Goal: Complete application form

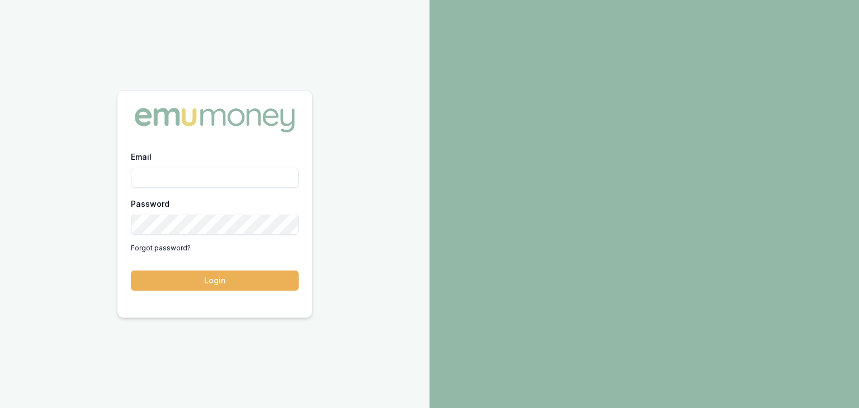
click at [143, 188] on div "Email Password Forgot password?" at bounding box center [215, 203] width 168 height 107
click at [144, 180] on input "Email" at bounding box center [215, 178] width 168 height 20
type input "baron.ketterman@emumoney.com.au"
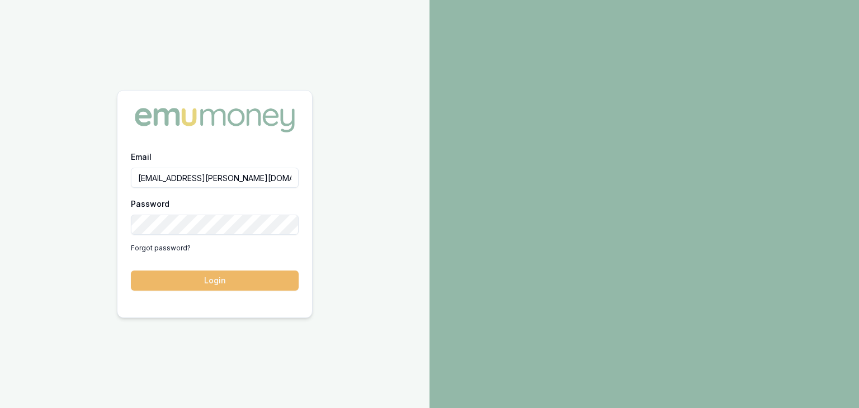
click at [235, 281] on button "Login" at bounding box center [215, 281] width 168 height 20
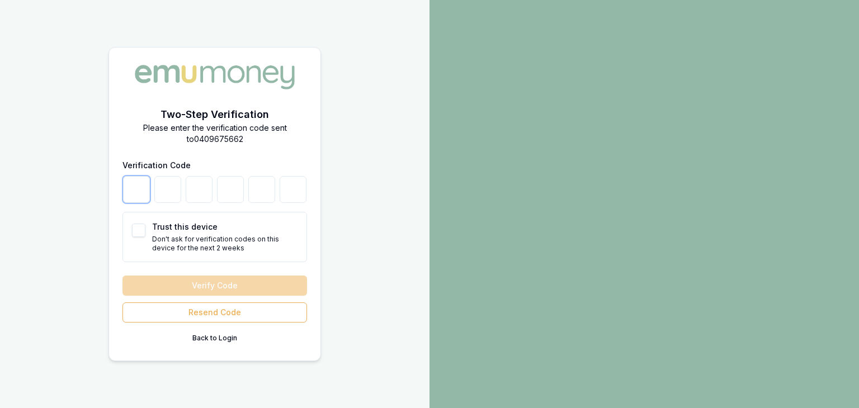
click at [135, 191] on input "number" at bounding box center [136, 189] width 27 height 27
type input "2"
type input "8"
type input "1"
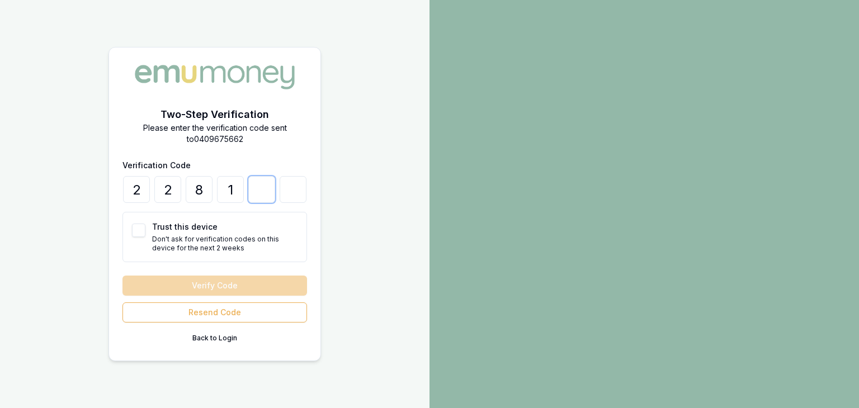
type input "7"
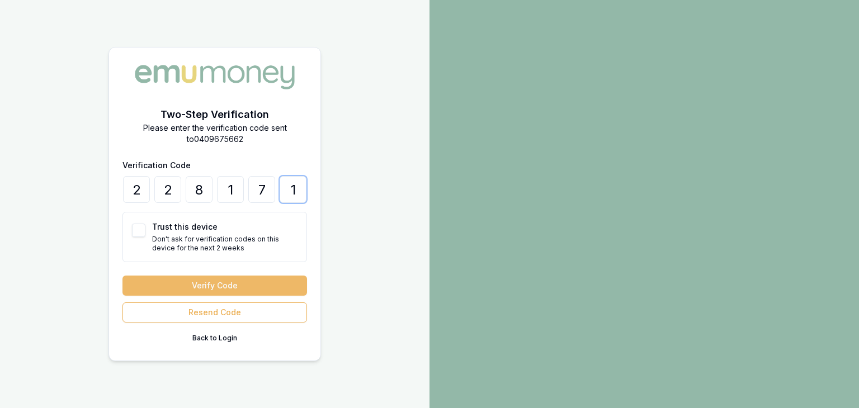
type input "1"
click at [192, 284] on button "Verify Code" at bounding box center [215, 286] width 185 height 20
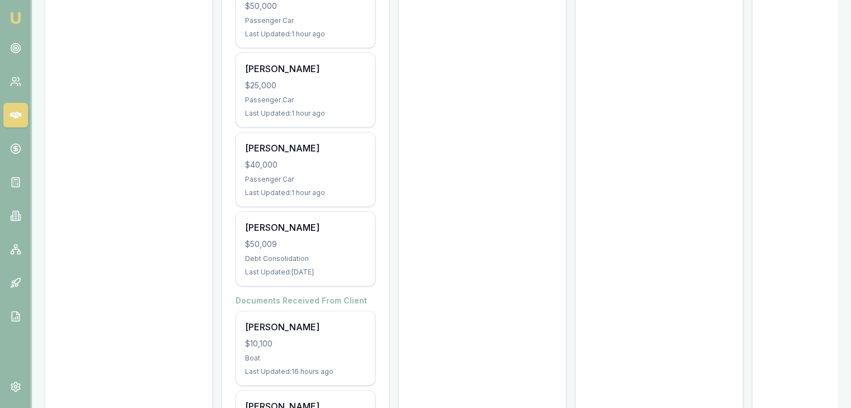
scroll to position [280, 0]
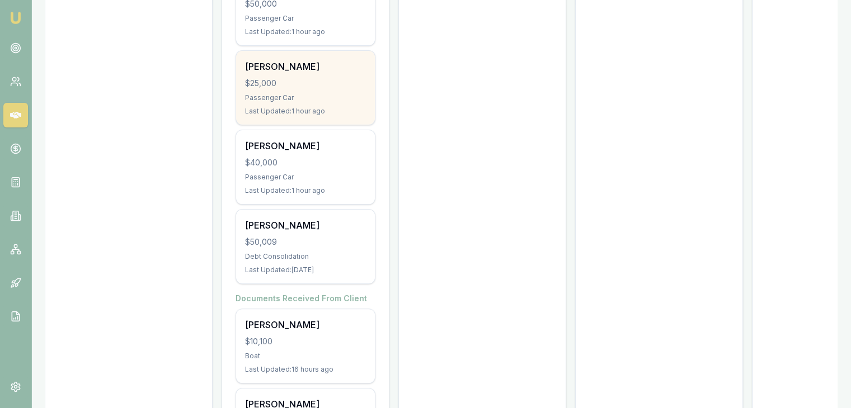
click at [298, 84] on div "$25,000" at bounding box center [305, 83] width 121 height 11
click at [287, 104] on div "Brooke Hastings $25,000 Passenger Car Last Updated: 1 hour ago" at bounding box center [305, 88] width 139 height 74
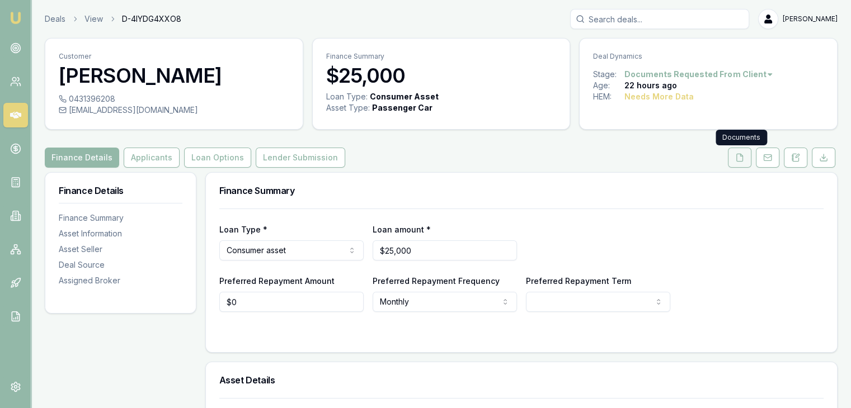
click at [743, 159] on icon at bounding box center [739, 157] width 9 height 9
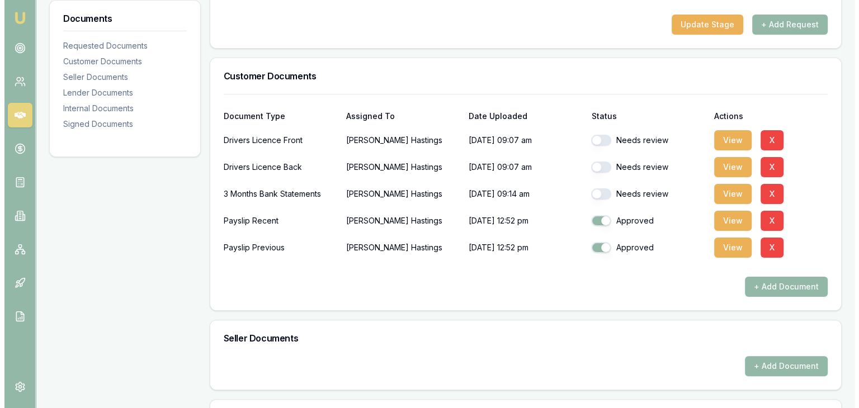
scroll to position [224, 0]
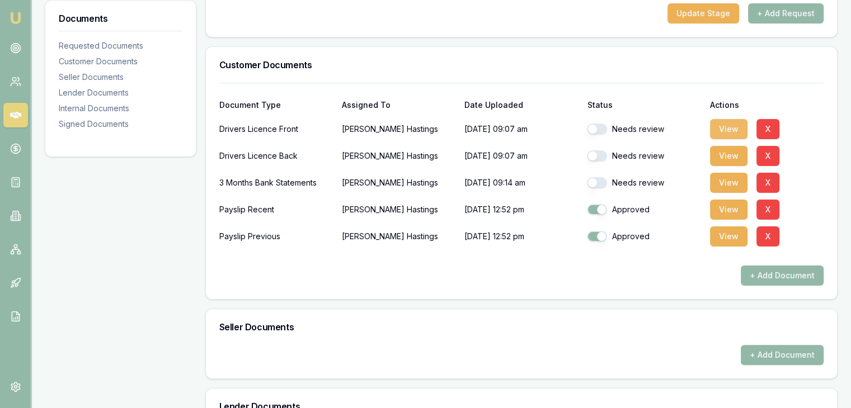
click at [732, 127] on button "View" at bounding box center [728, 129] width 37 height 20
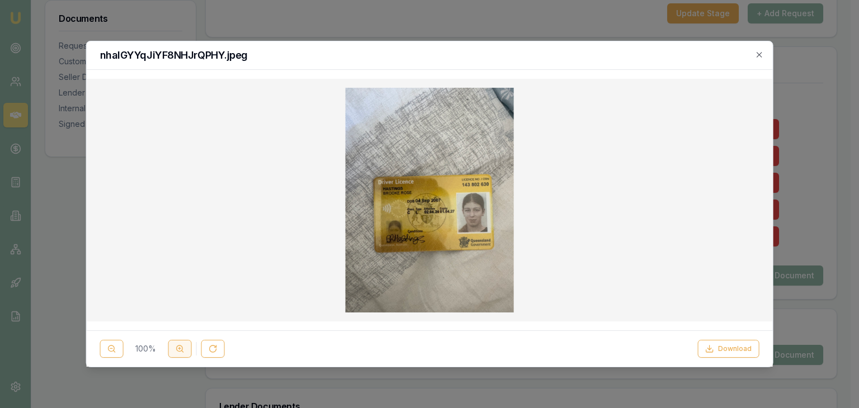
click at [180, 350] on icon at bounding box center [180, 349] width 9 height 9
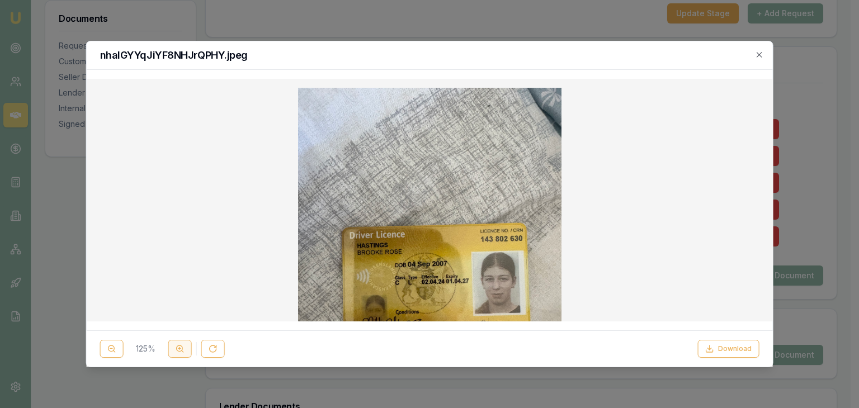
click at [180, 350] on icon at bounding box center [180, 349] width 9 height 9
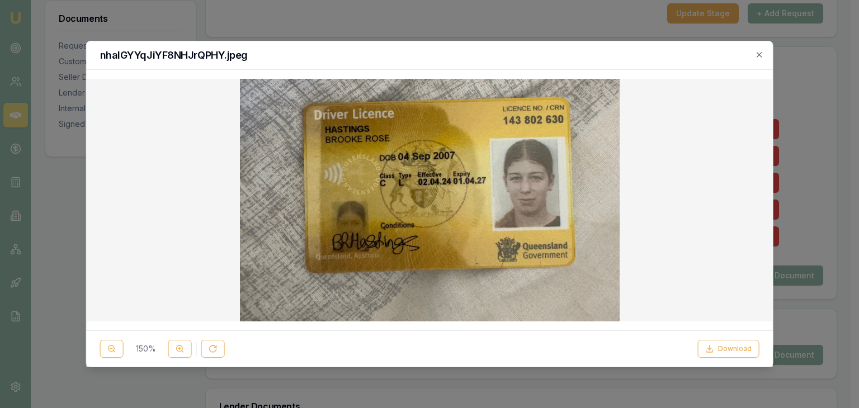
scroll to position [168, 0]
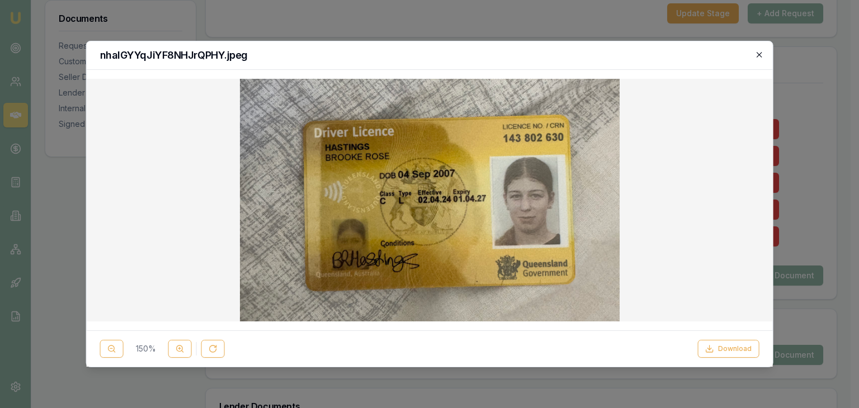
click at [757, 52] on icon "button" at bounding box center [759, 54] width 9 height 9
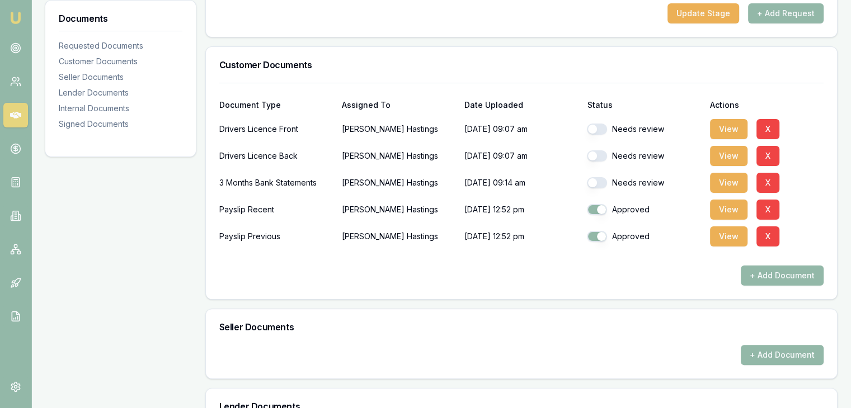
click at [603, 128] on button "button" at bounding box center [597, 129] width 20 height 11
checkbox input "true"
click at [732, 156] on button "View" at bounding box center [728, 156] width 37 height 20
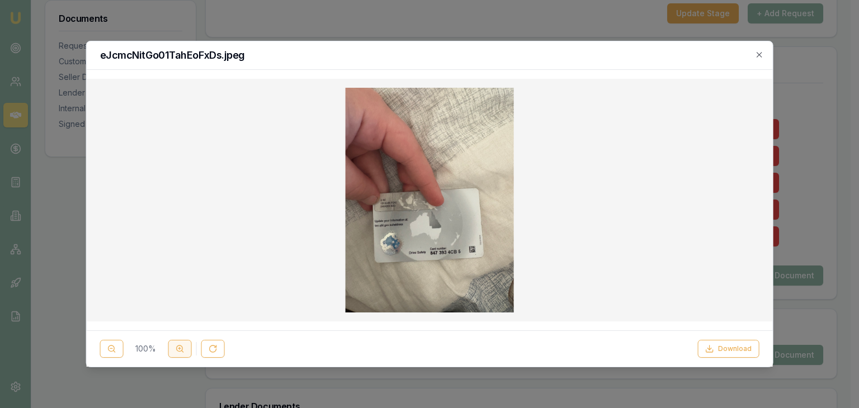
click at [177, 348] on icon at bounding box center [180, 349] width 9 height 9
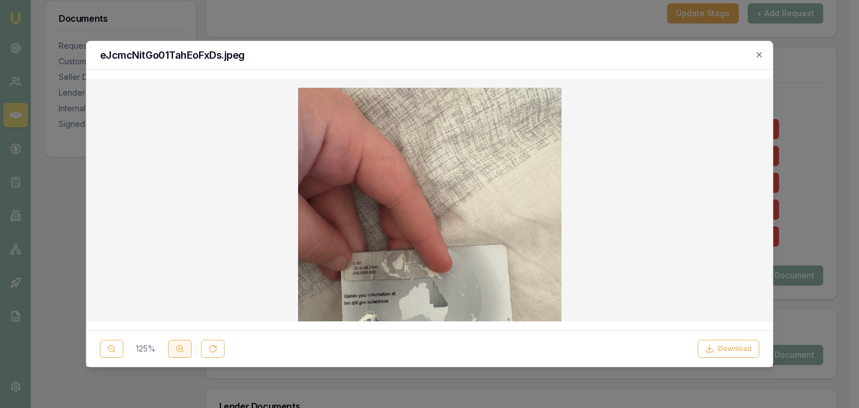
click at [178, 349] on line at bounding box center [179, 349] width 2 height 0
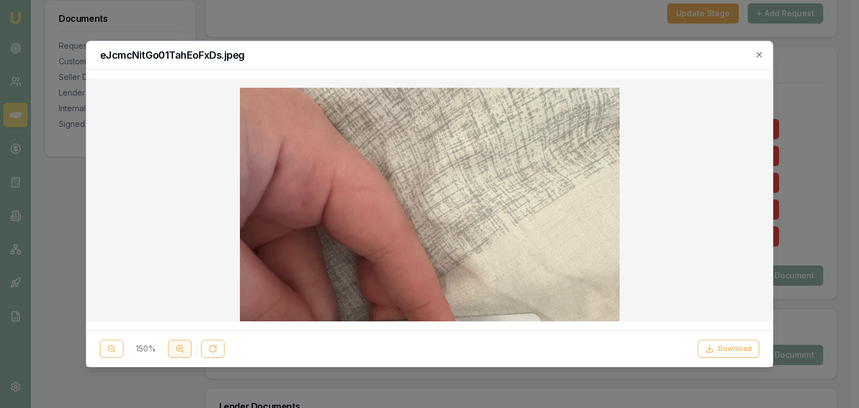
click at [179, 349] on line at bounding box center [179, 349] width 2 height 0
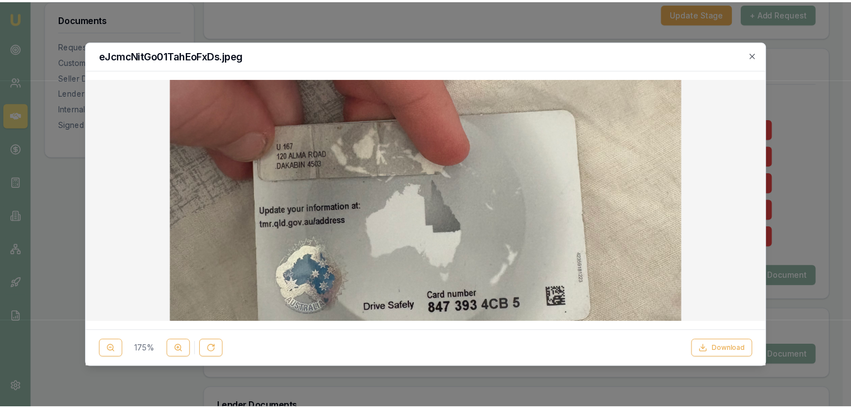
scroll to position [280, 0]
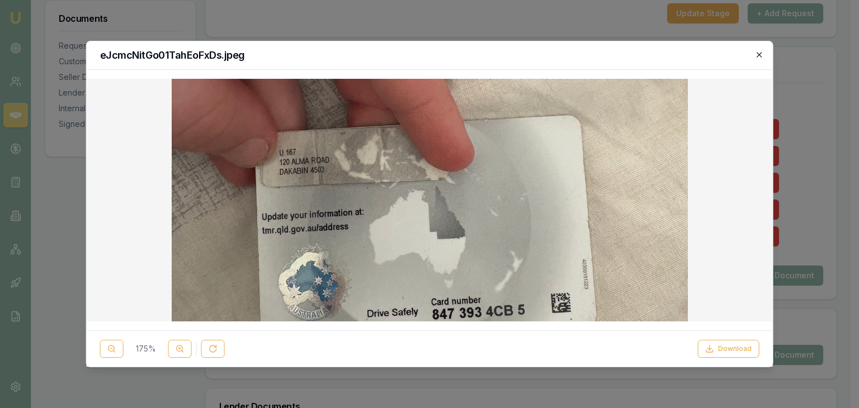
click at [757, 53] on icon "button" at bounding box center [759, 54] width 9 height 9
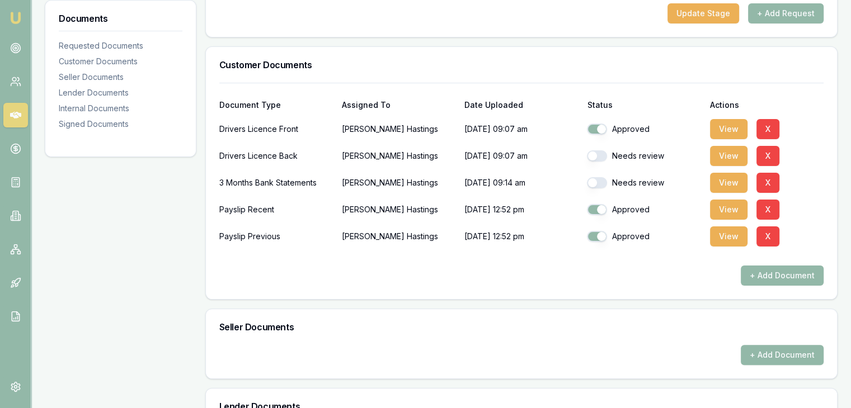
click at [604, 151] on button "button" at bounding box center [597, 156] width 20 height 11
checkbox input "true"
click at [727, 180] on button "View" at bounding box center [728, 183] width 37 height 20
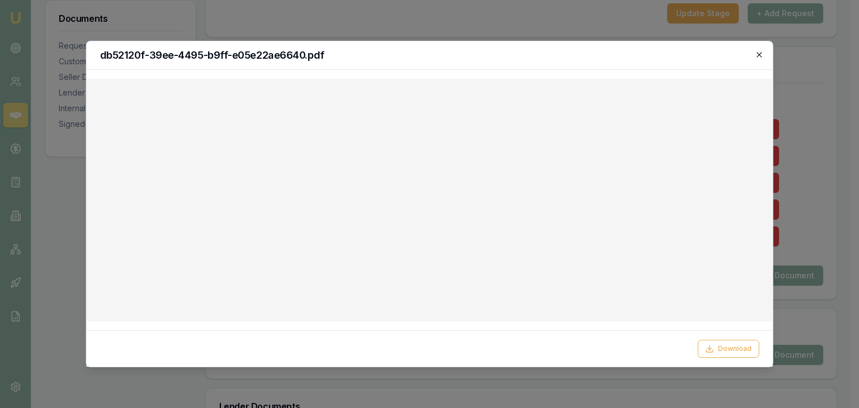
click at [758, 55] on icon "button" at bounding box center [759, 54] width 5 height 5
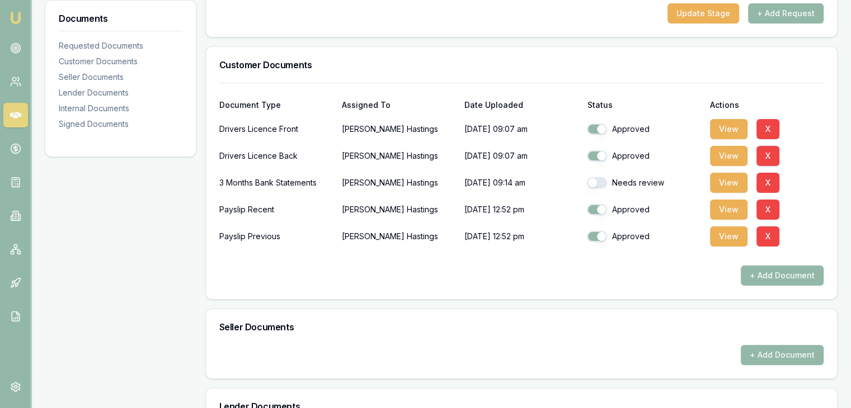
click at [603, 181] on button "button" at bounding box center [597, 182] width 20 height 11
checkbox input "true"
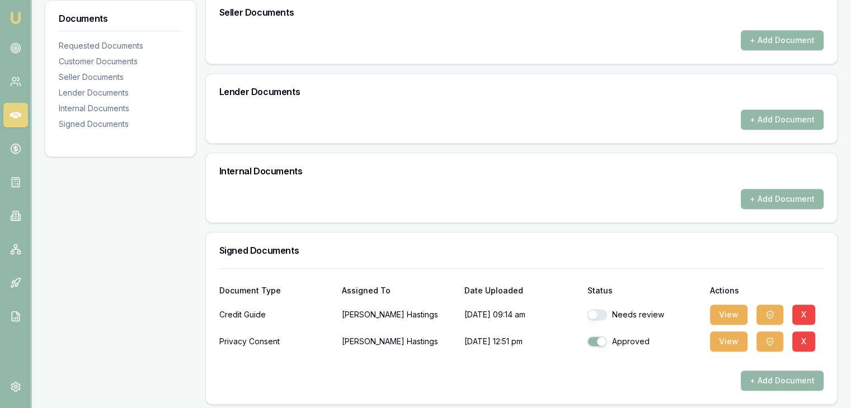
scroll to position [543, 0]
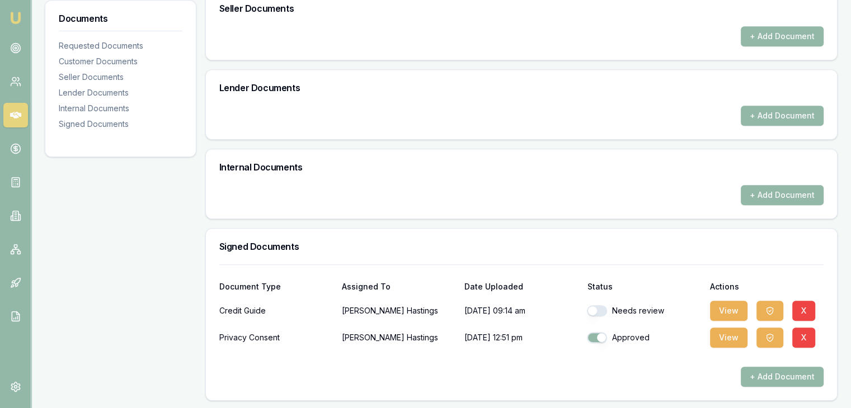
click at [603, 306] on button "button" at bounding box center [597, 311] width 20 height 11
checkbox input "true"
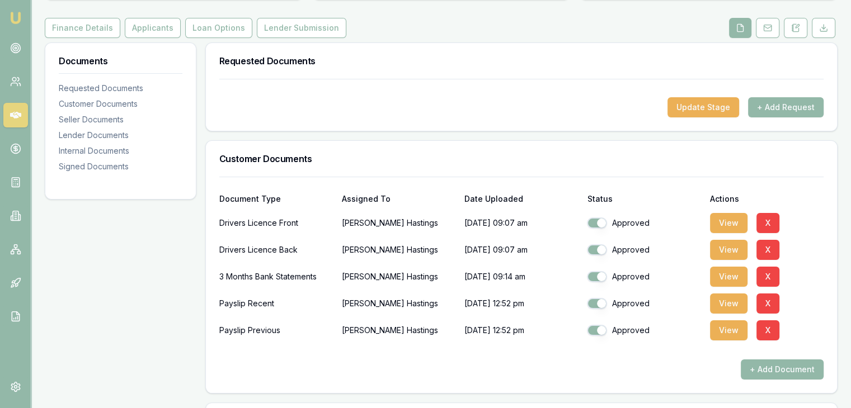
scroll to position [0, 0]
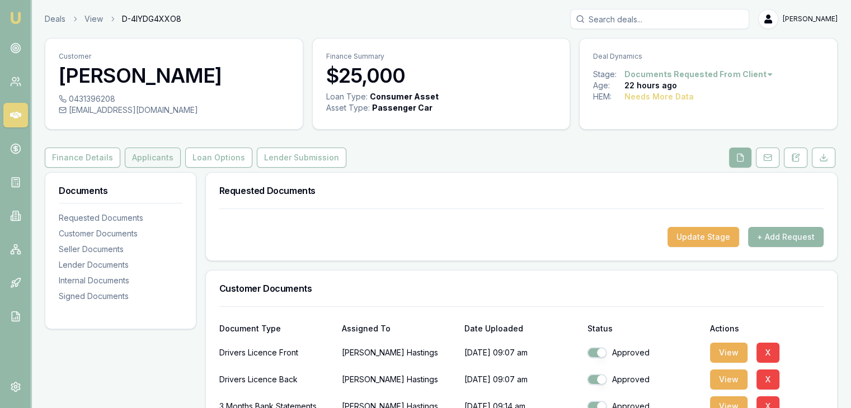
click at [140, 159] on button "Applicants" at bounding box center [153, 158] width 56 height 20
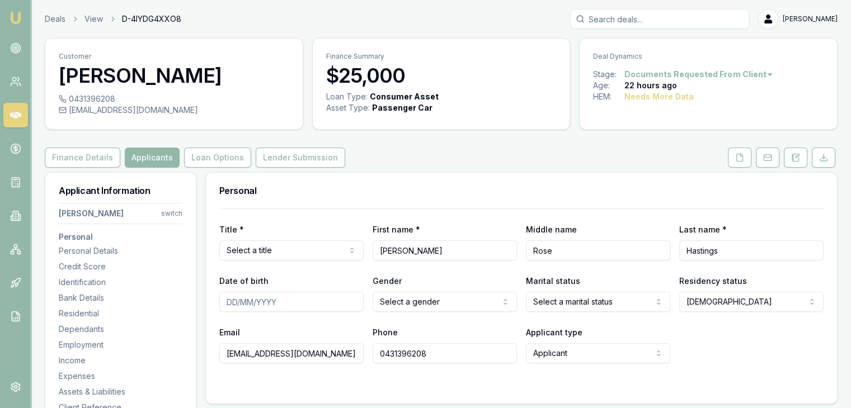
click at [309, 253] on html "Emu Broker Deals View D-4IYDG4XXO8 Baron Ketterman Toggle Menu Customer Brooke …" at bounding box center [425, 204] width 851 height 408
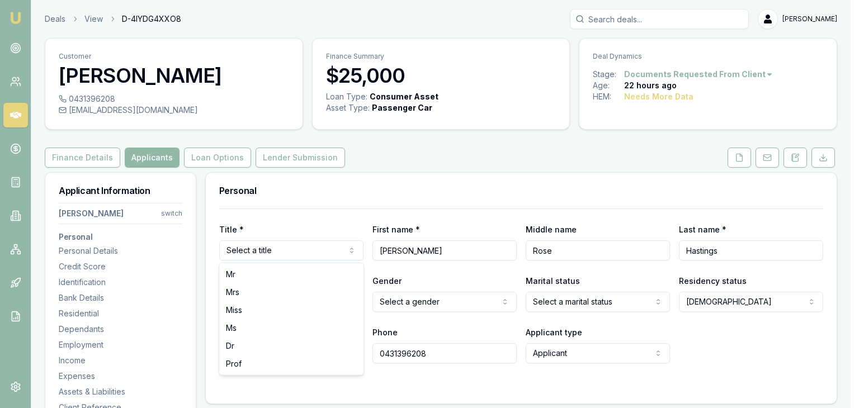
select select "Miss"
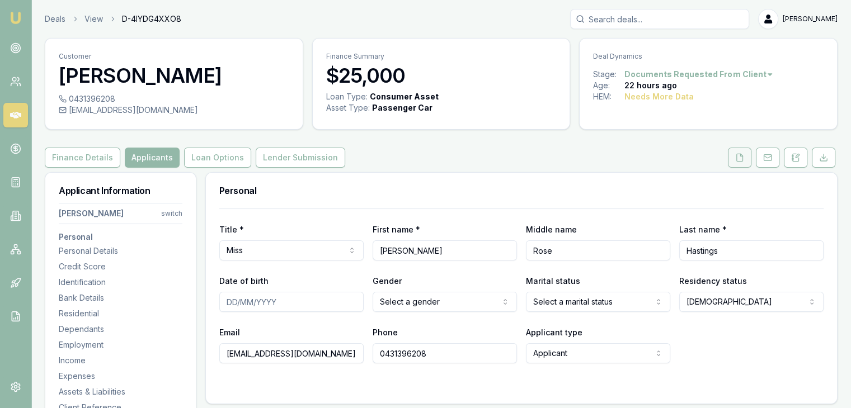
click at [739, 155] on icon at bounding box center [739, 157] width 9 height 9
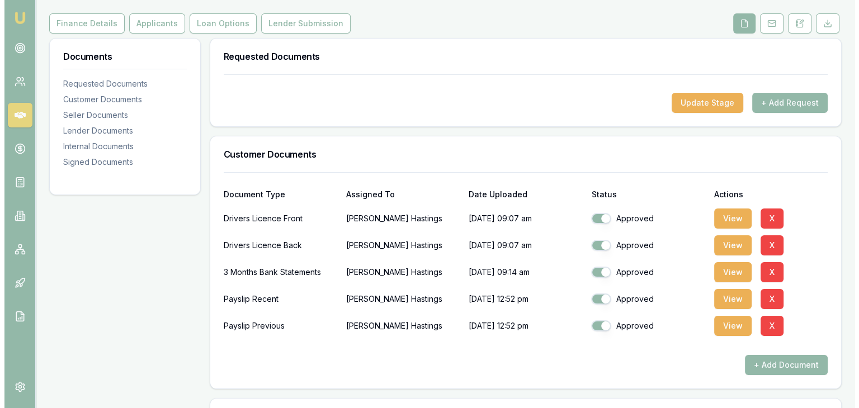
scroll to position [168, 0]
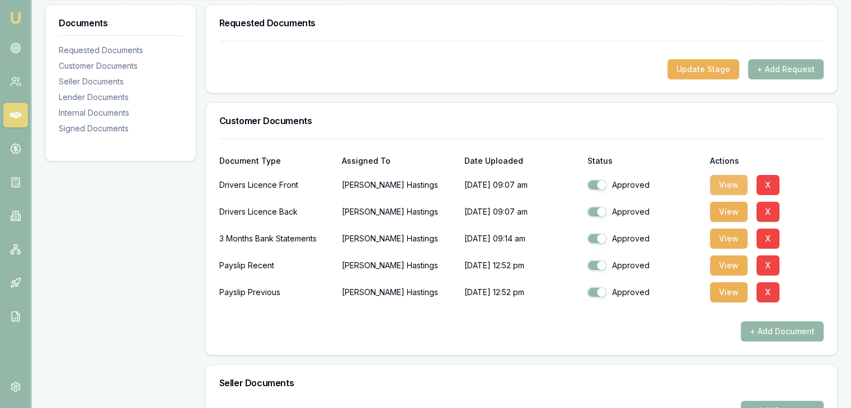
click at [732, 181] on button "View" at bounding box center [728, 185] width 37 height 20
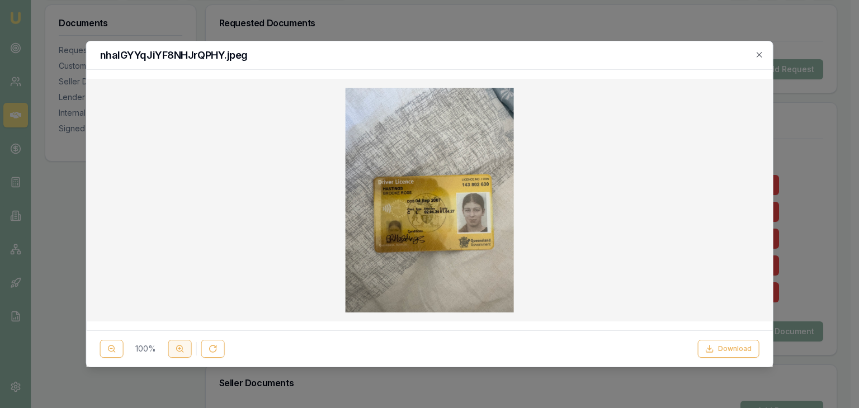
click at [178, 350] on icon at bounding box center [180, 349] width 9 height 9
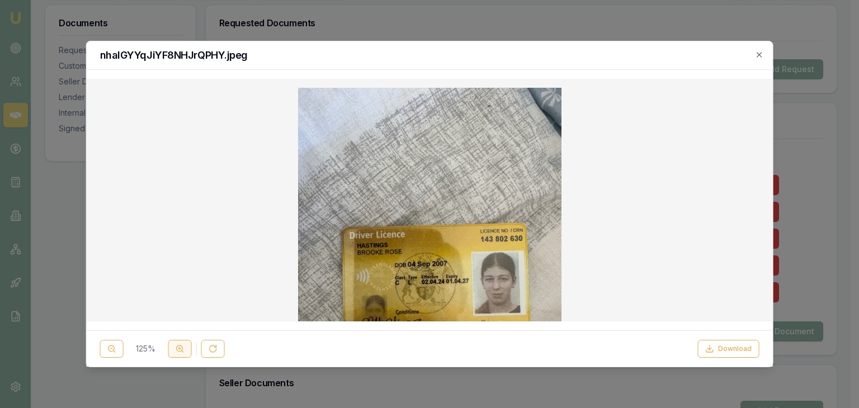
click at [178, 350] on icon at bounding box center [180, 349] width 9 height 9
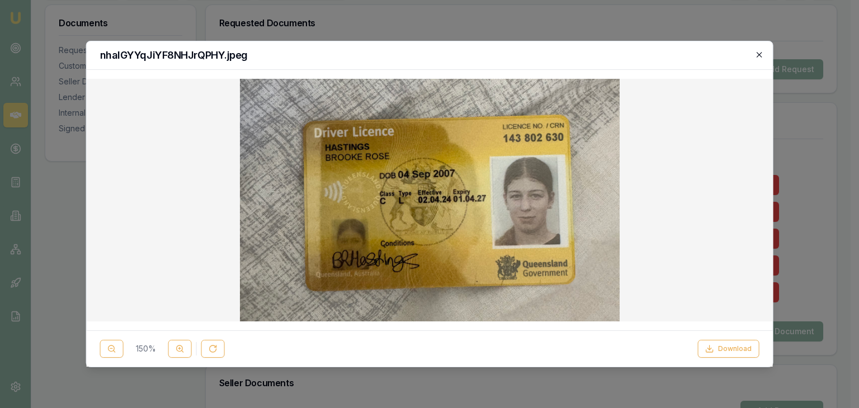
click at [760, 54] on icon "button" at bounding box center [759, 54] width 9 height 9
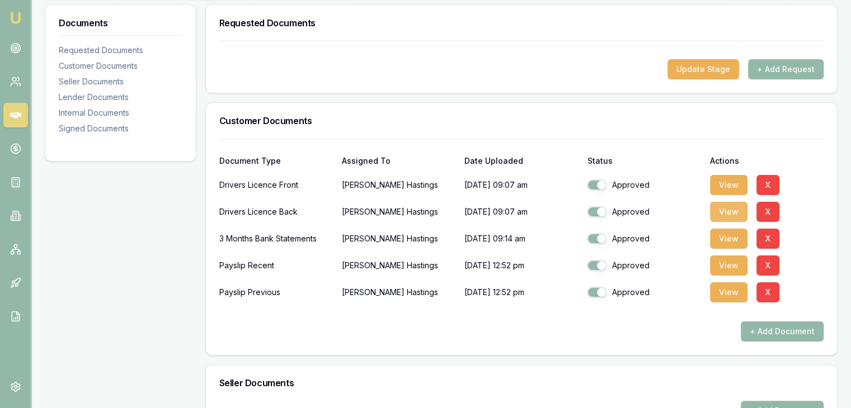
click at [729, 211] on button "View" at bounding box center [728, 212] width 37 height 20
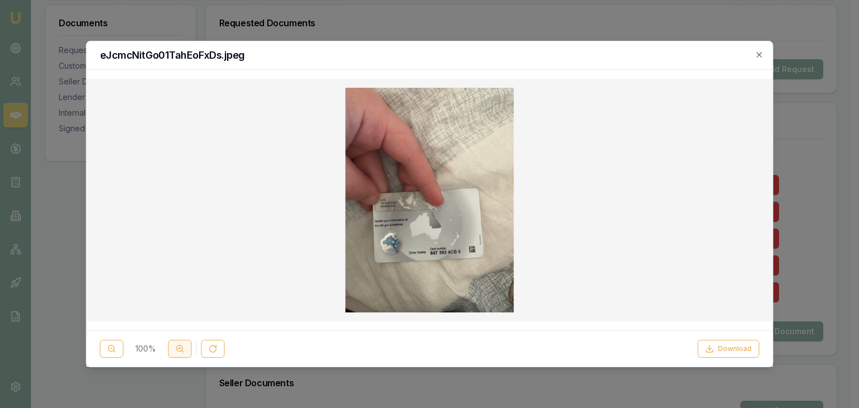
click at [179, 349] on line at bounding box center [179, 349] width 2 height 0
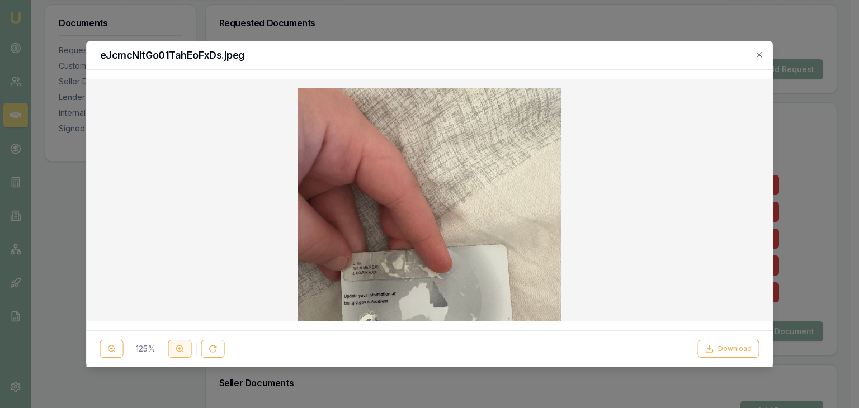
click at [179, 349] on line at bounding box center [179, 349] width 2 height 0
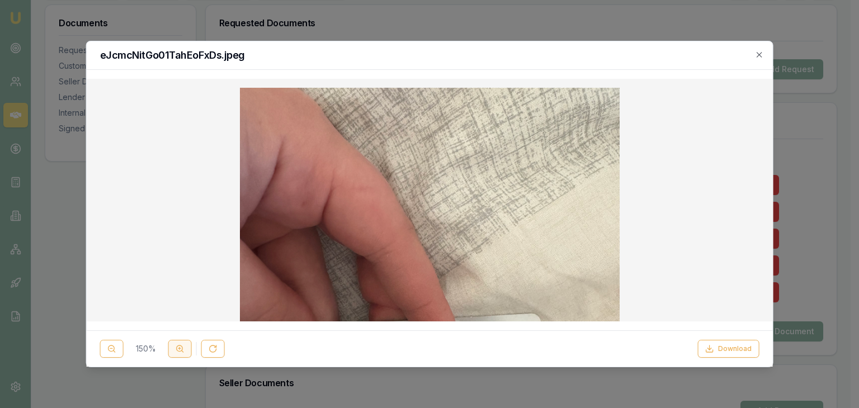
click at [179, 349] on line at bounding box center [179, 349] width 2 height 0
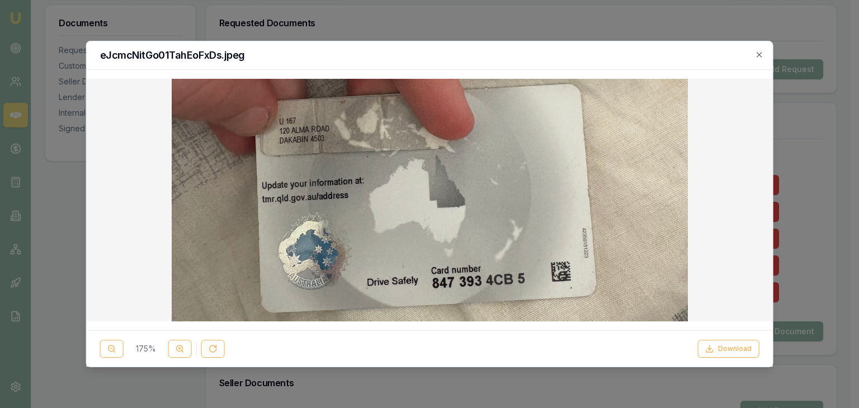
scroll to position [280, 0]
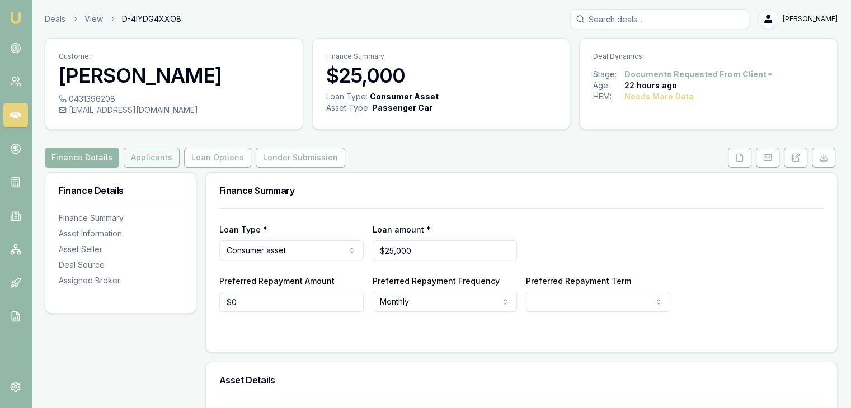
click at [140, 158] on button "Applicants" at bounding box center [152, 158] width 56 height 20
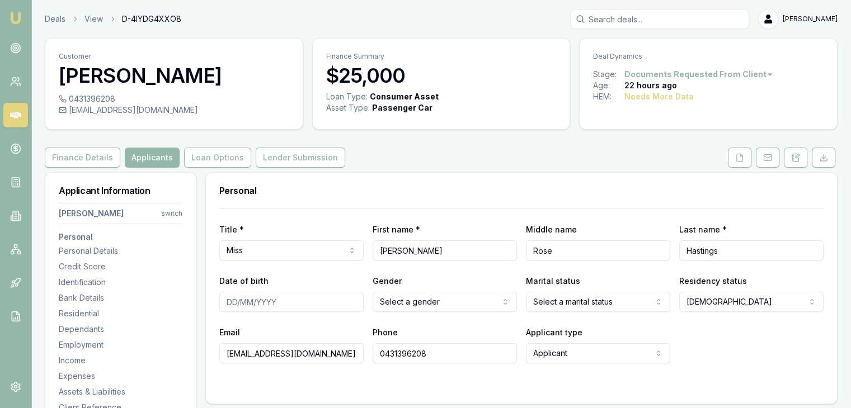
click at [223, 301] on input "Date of birth" at bounding box center [291, 302] width 144 height 20
type input "[DATE]"
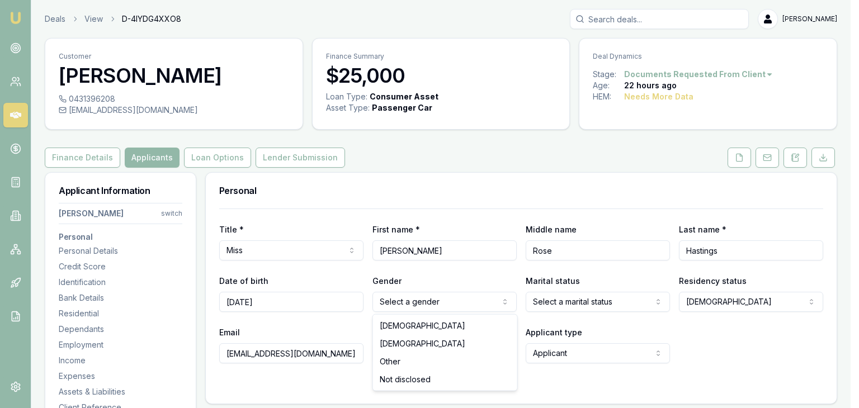
click at [405, 305] on html "Emu Broker Deals View D-4IYDG4XXO8 [PERSON_NAME] Toggle Menu Customer [PERSON_N…" at bounding box center [429, 204] width 859 height 408
select select "FEMALE"
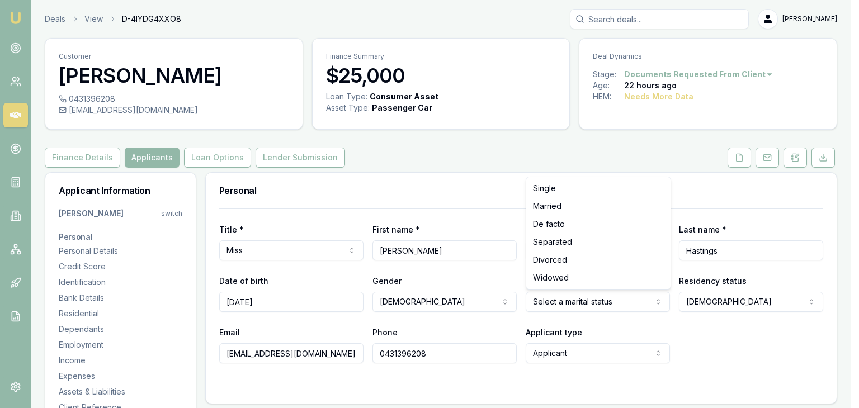
click at [596, 302] on html "Emu Broker Deals View D-4IYDG4XXO8 Baron Ketterman Toggle Menu Customer Brooke …" at bounding box center [429, 204] width 859 height 408
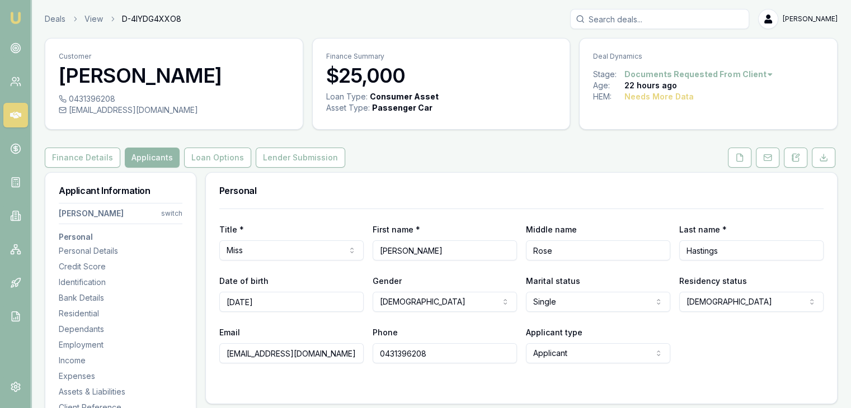
click at [714, 302] on html "Emu Broker Deals View D-4IYDG4XXO8 Baron Ketterman Toggle Menu Customer Brooke …" at bounding box center [425, 204] width 851 height 408
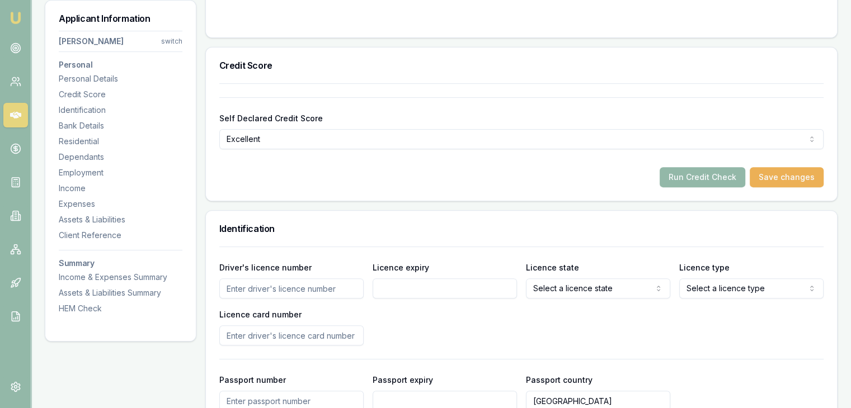
scroll to position [448, 0]
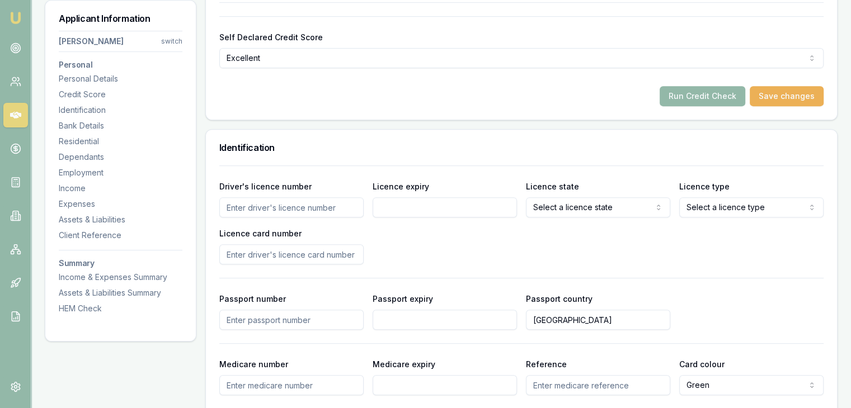
click at [230, 206] on input "Driver's licence number" at bounding box center [291, 208] width 144 height 20
type input "143802630"
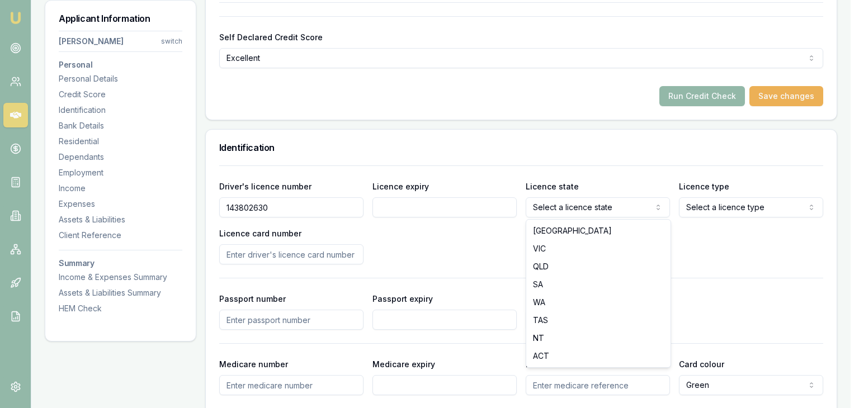
select select "QLD"
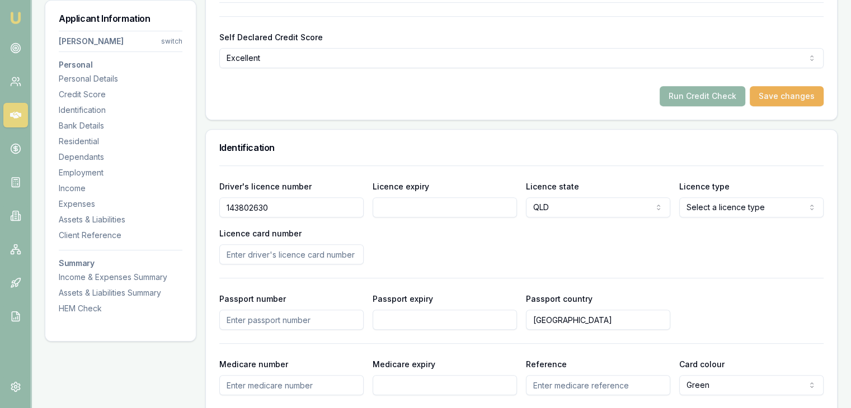
select select
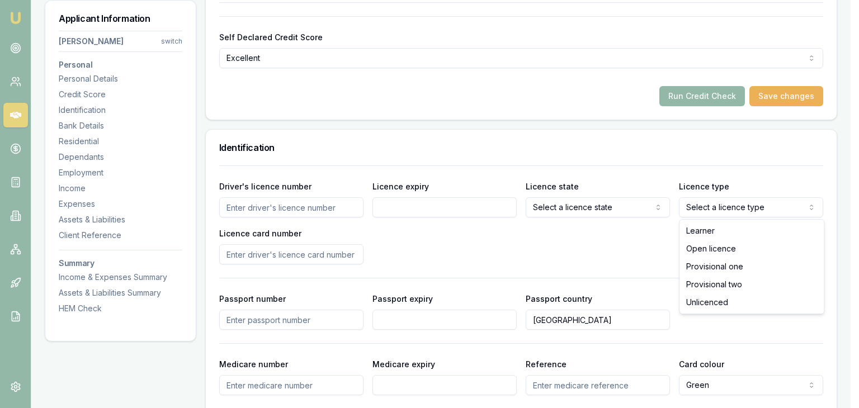
select select "OPEN_LICENCE"
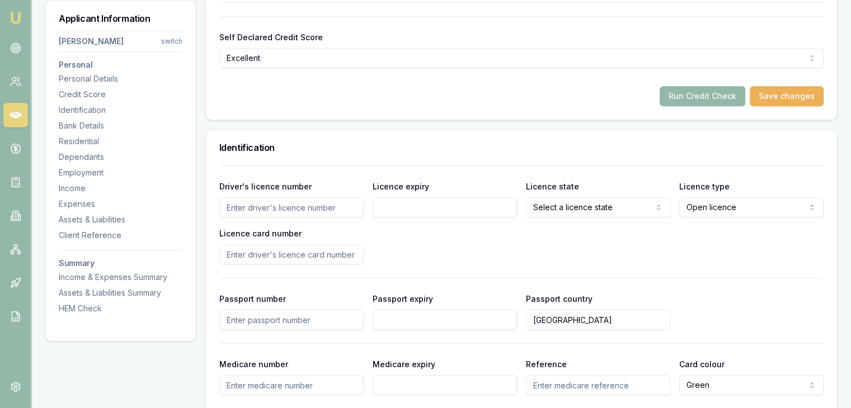
click at [257, 208] on input "Driver's licence number" at bounding box center [291, 208] width 144 height 20
click at [387, 212] on input "Licence expiry" at bounding box center [445, 208] width 144 height 20
type input "01/04/2027"
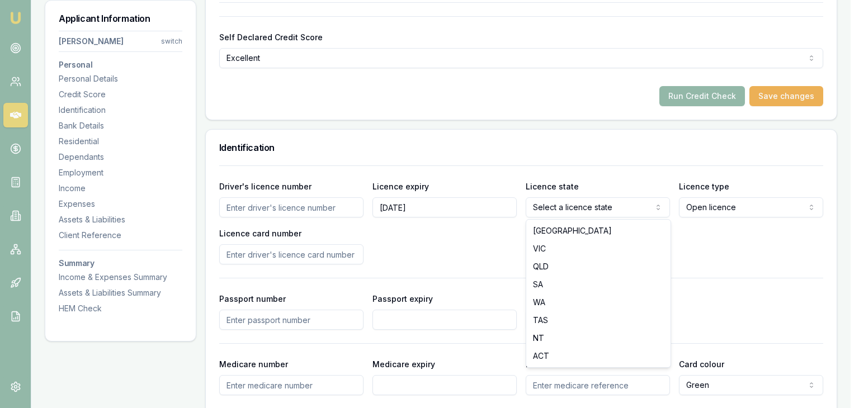
select select "QLD"
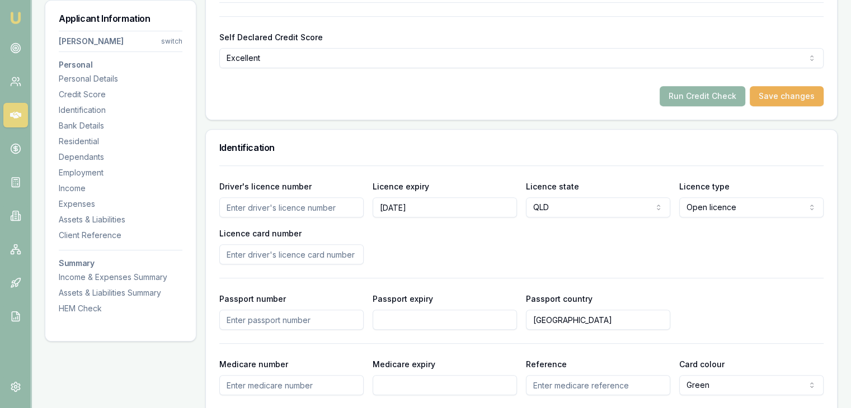
click at [237, 206] on input "Driver's licence number" at bounding box center [291, 208] width 144 height 20
type input "143802630"
click at [228, 258] on input "Licence card number" at bounding box center [291, 255] width 144 height 20
click at [778, 97] on button "Save changes" at bounding box center [787, 96] width 74 height 20
click at [235, 256] on input "Licence card number" at bounding box center [291, 255] width 144 height 20
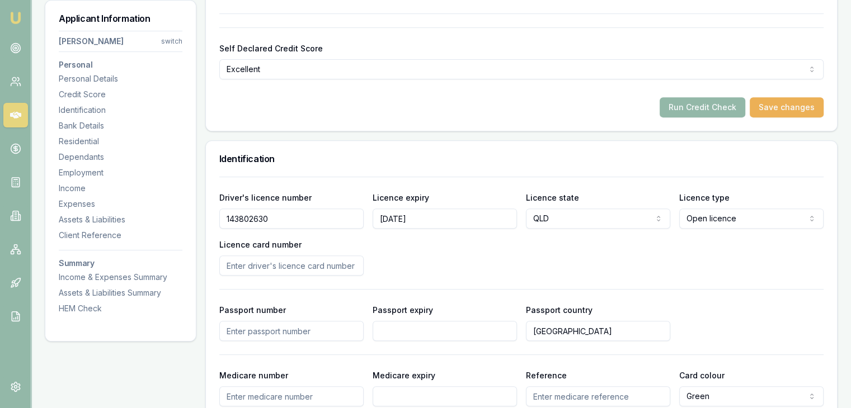
scroll to position [560, 0]
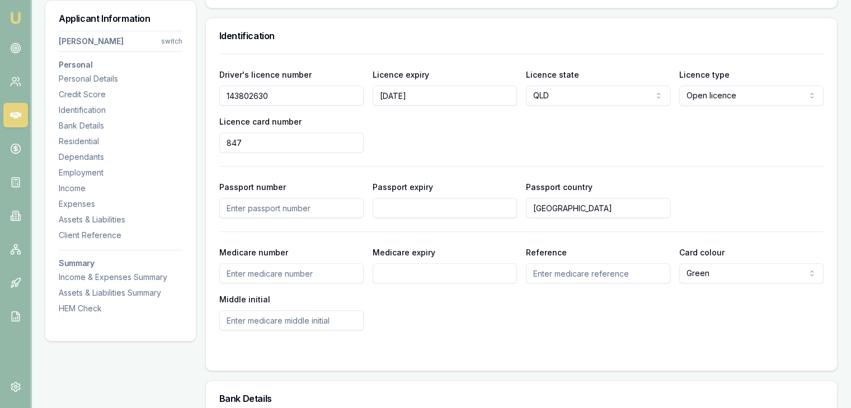
type input "847"
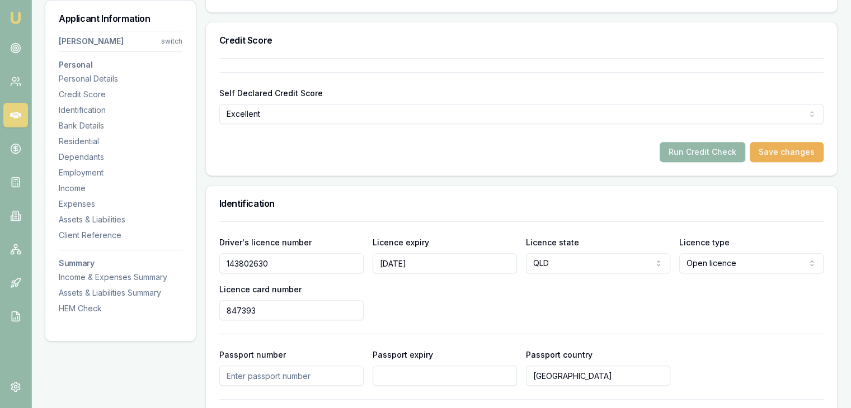
scroll to position [392, 0]
click at [796, 151] on button "Save changes" at bounding box center [787, 152] width 74 height 20
click at [257, 312] on input "847393" at bounding box center [291, 310] width 144 height 20
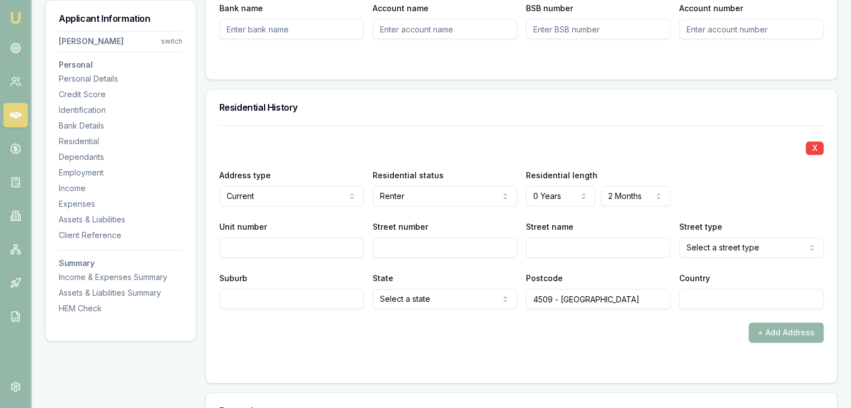
scroll to position [1007, 0]
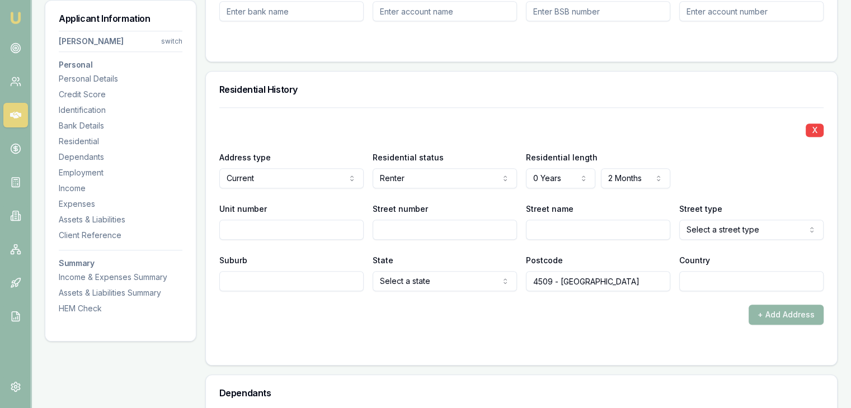
type input "847393"
click at [249, 232] on input "Unit number" at bounding box center [291, 230] width 144 height 20
type input "167"
type input "120"
type input "Dalma"
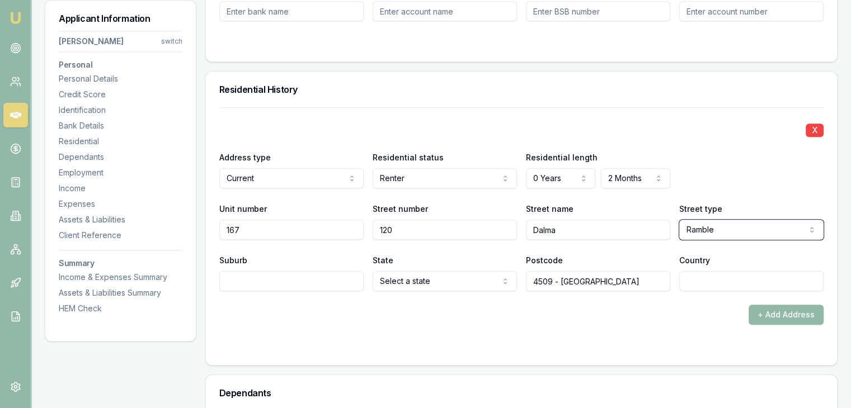
select select "Road"
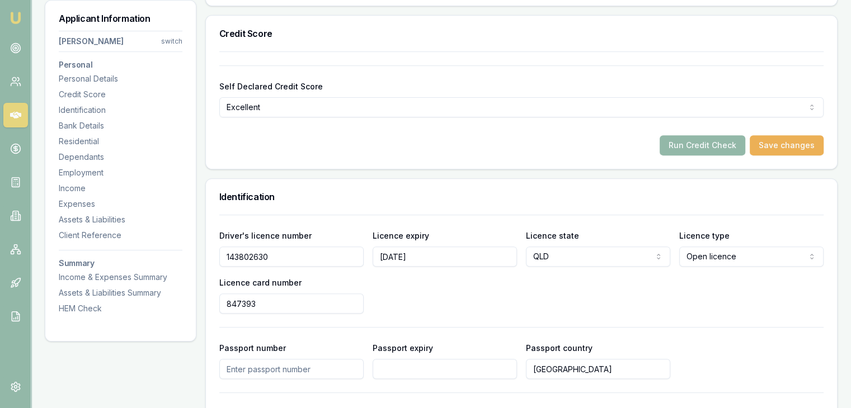
scroll to position [392, 0]
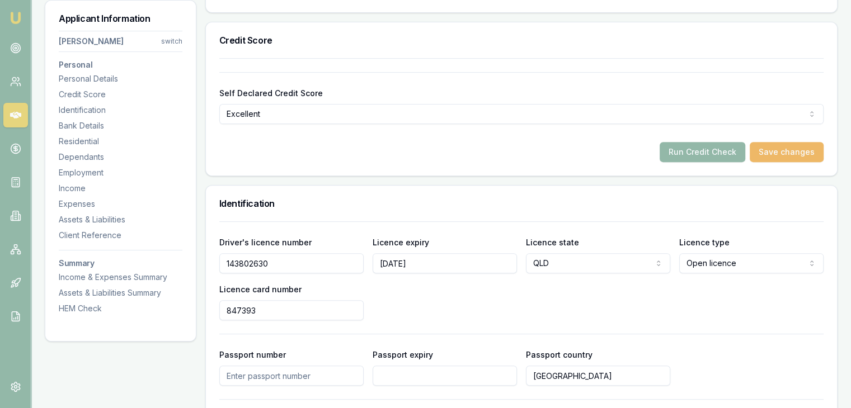
click at [774, 152] on button "Save changes" at bounding box center [787, 152] width 74 height 20
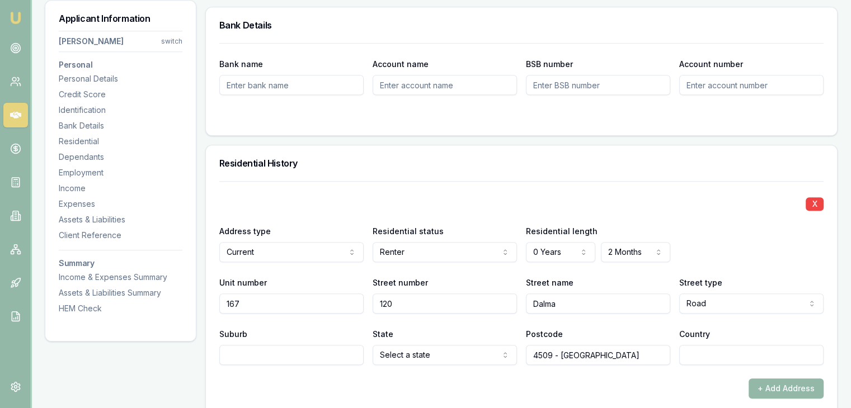
scroll to position [951, 0]
